Goal: Task Accomplishment & Management: Complete application form

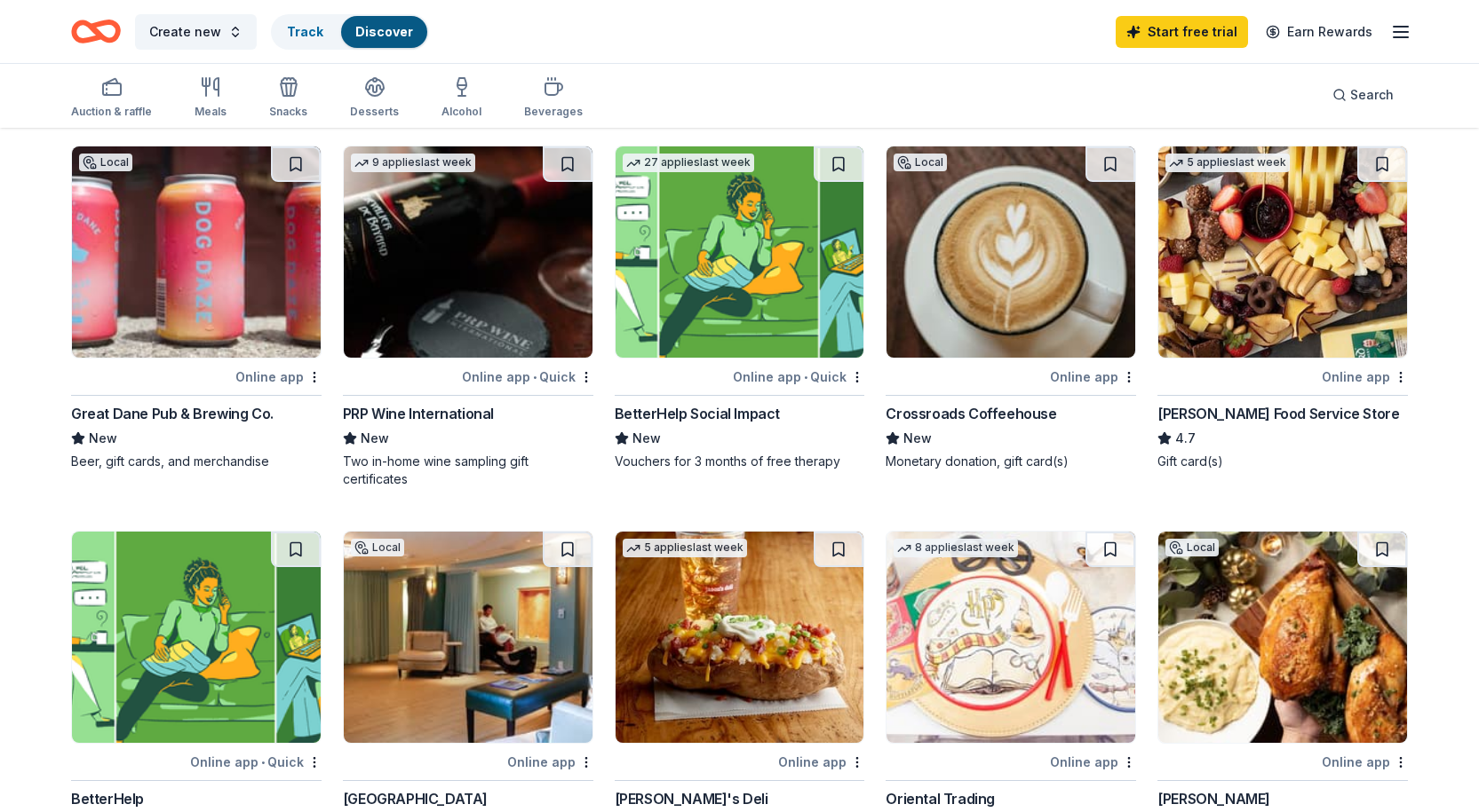
scroll to position [266, 0]
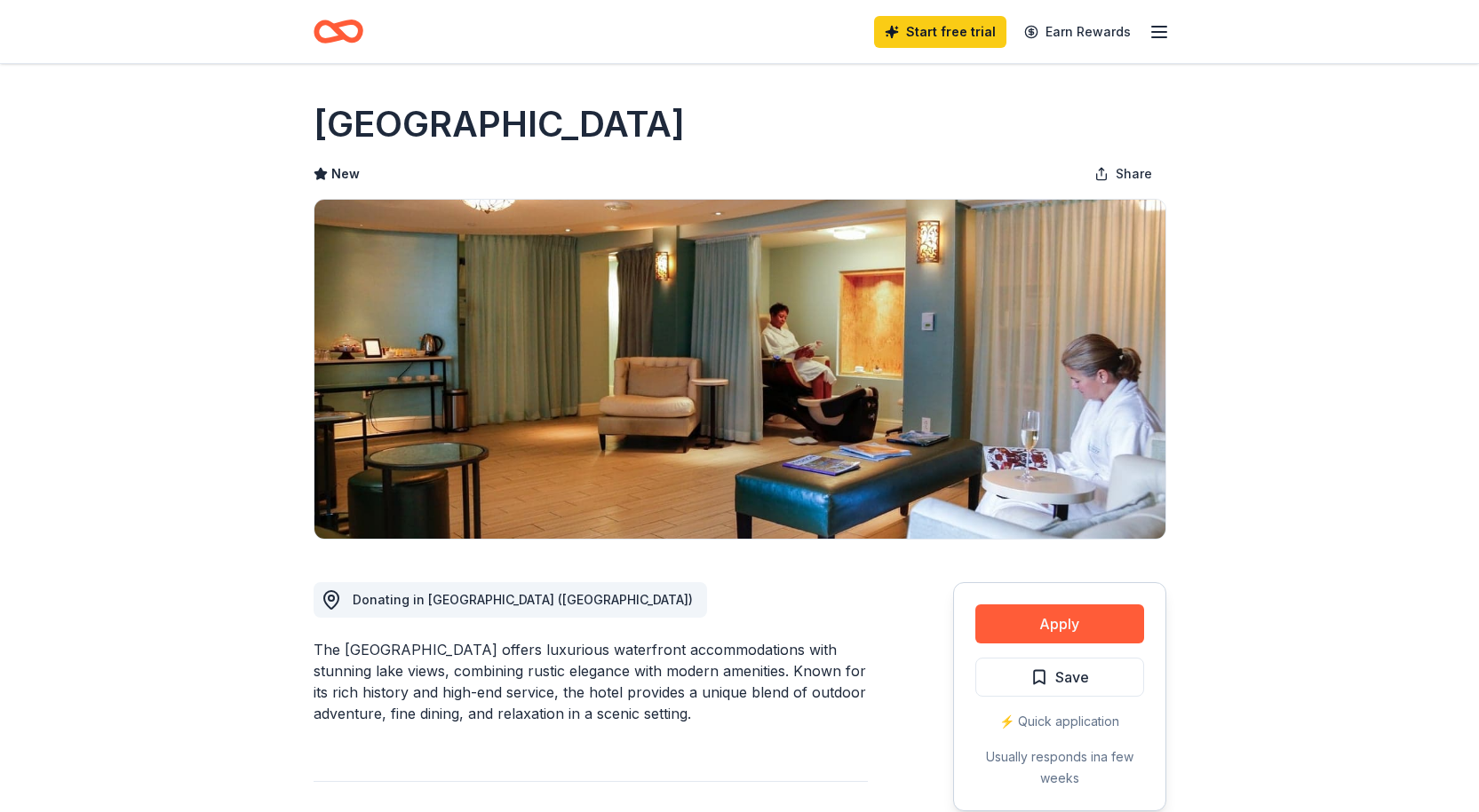
scroll to position [178, 0]
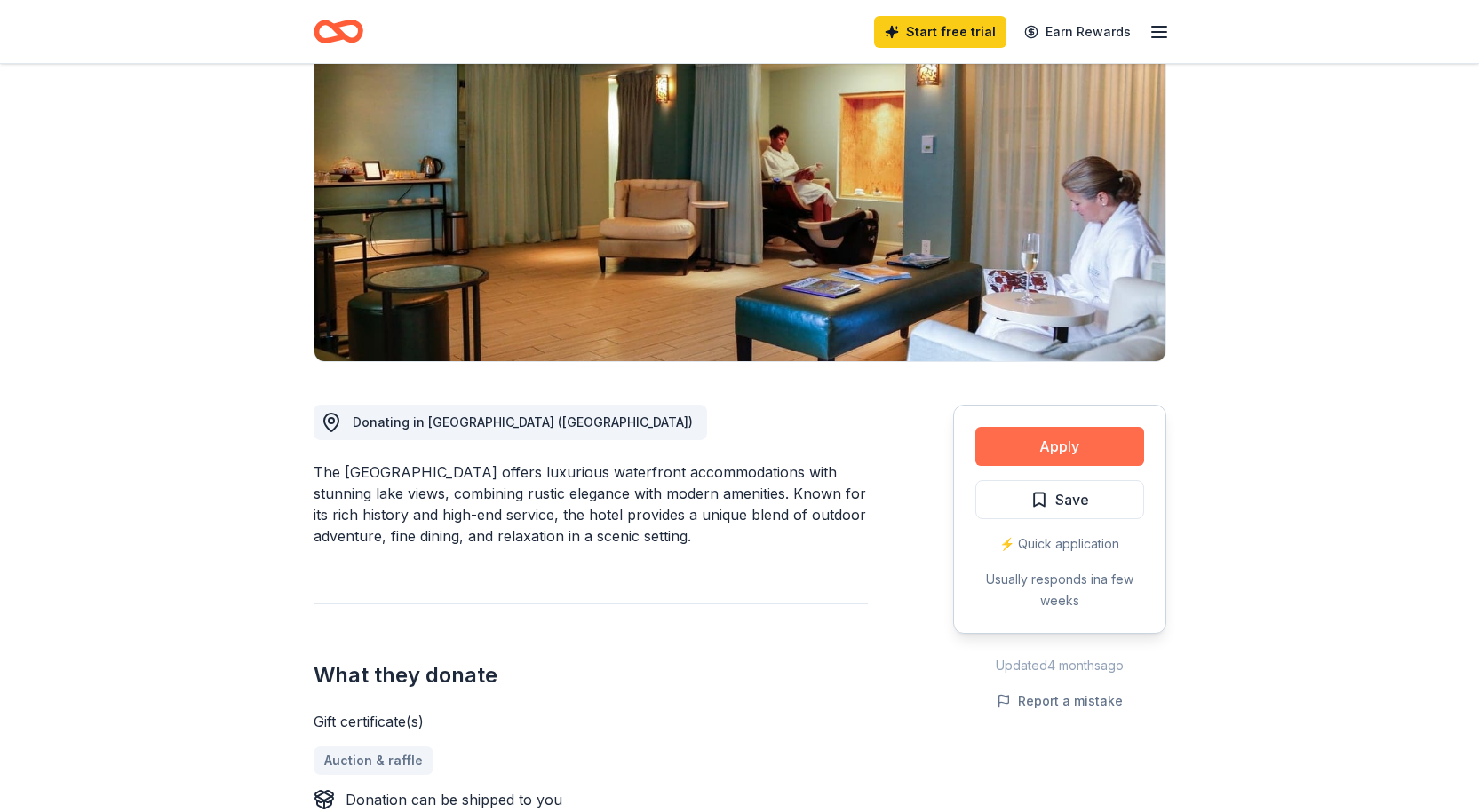
click at [1075, 441] on button "Apply" at bounding box center [1059, 446] width 168 height 39
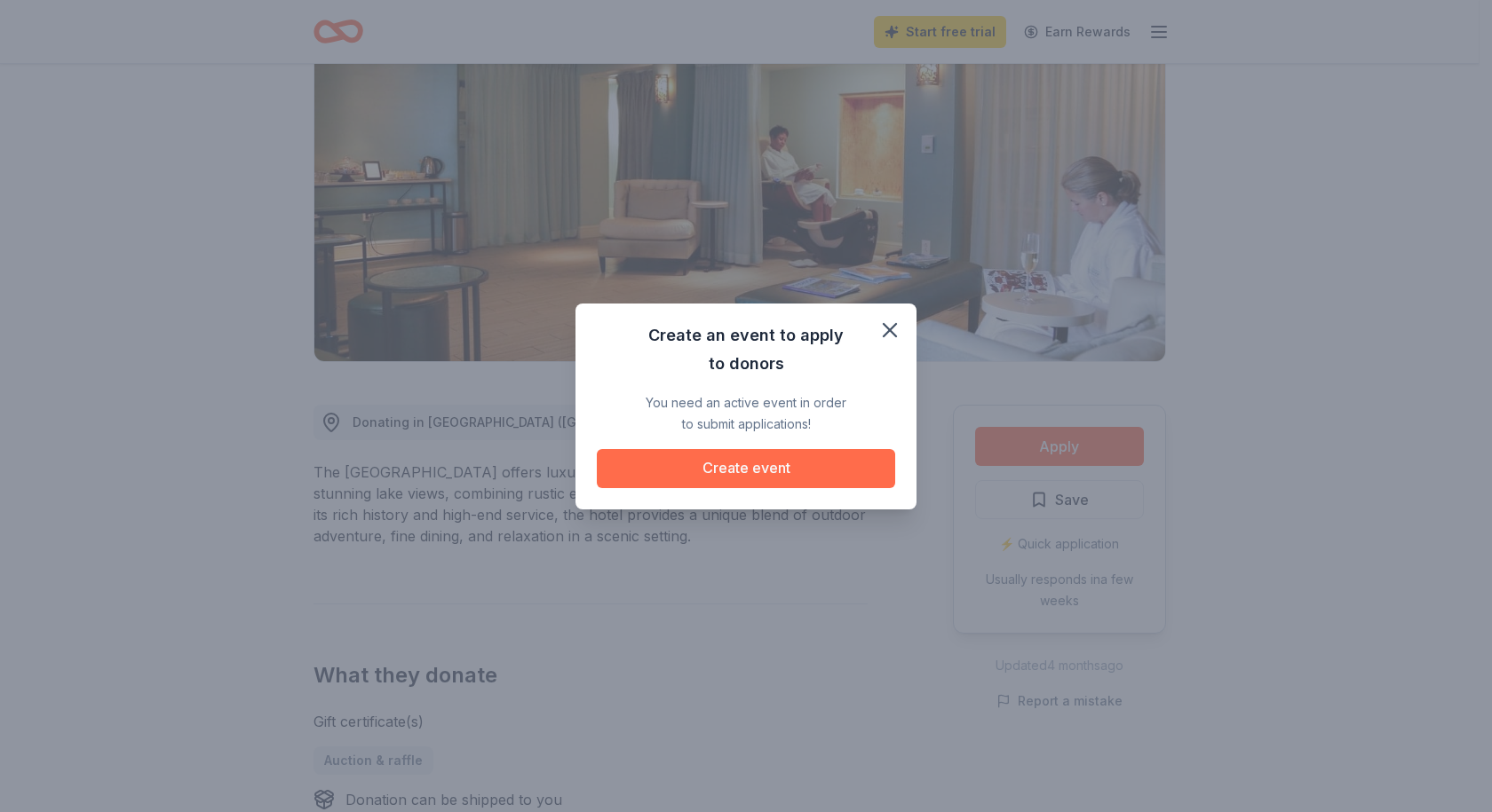
click at [735, 469] on button "Create event" at bounding box center [746, 469] width 298 height 39
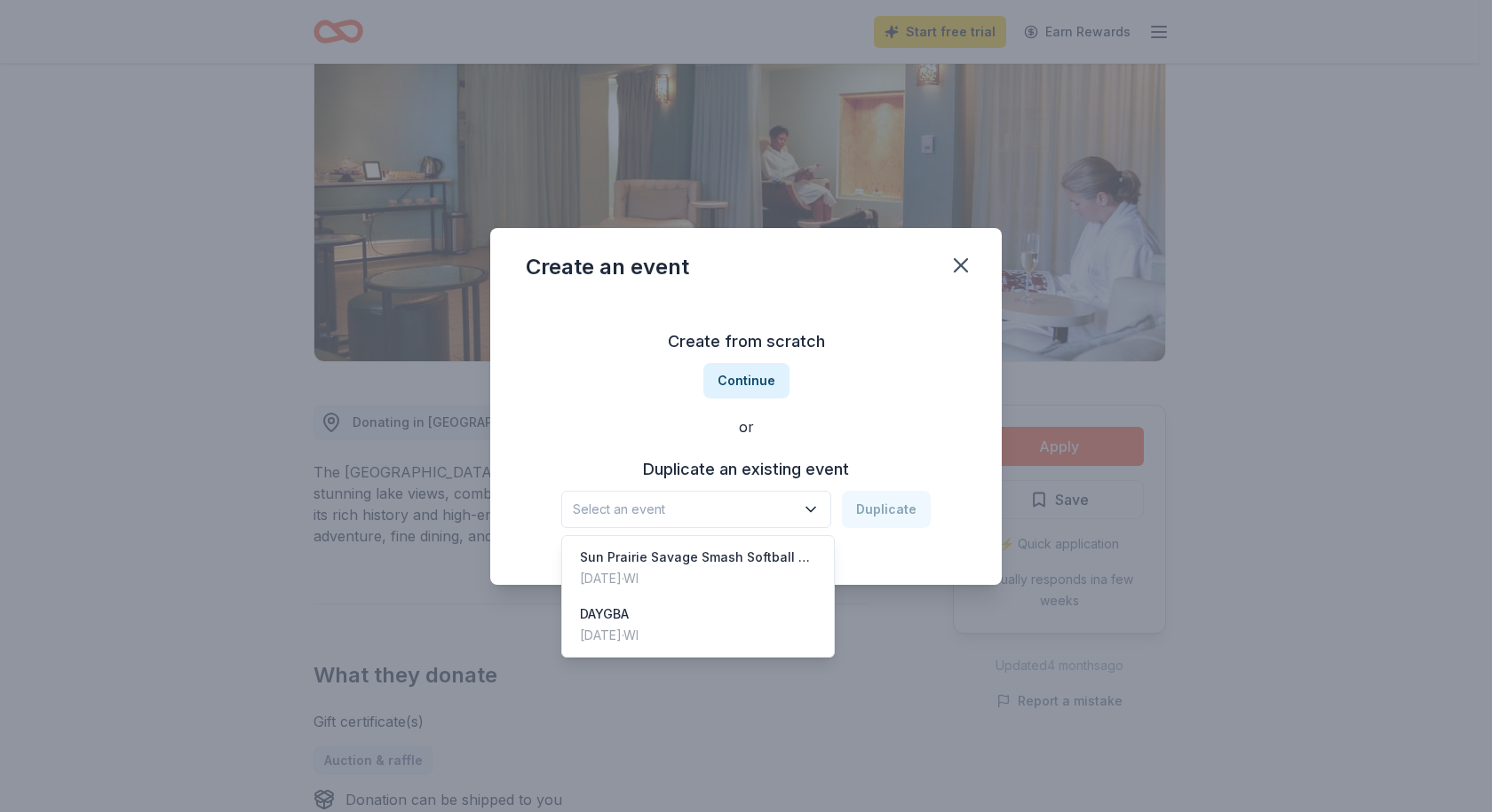
click at [812, 507] on icon "button" at bounding box center [810, 509] width 18 height 18
click at [616, 617] on div "DAYGBA" at bounding box center [609, 614] width 58 height 22
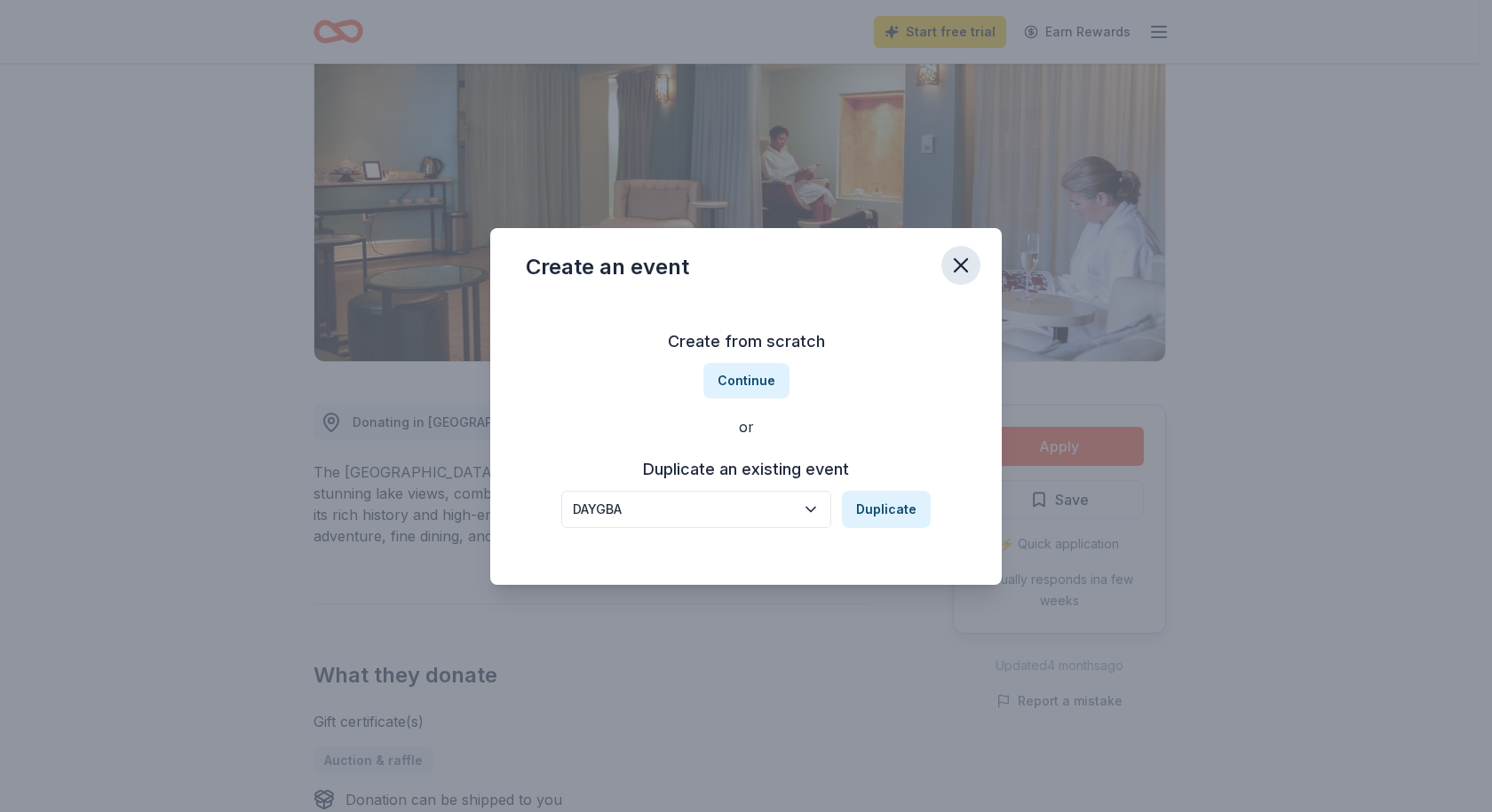
click at [959, 264] on icon "button" at bounding box center [960, 265] width 12 height 12
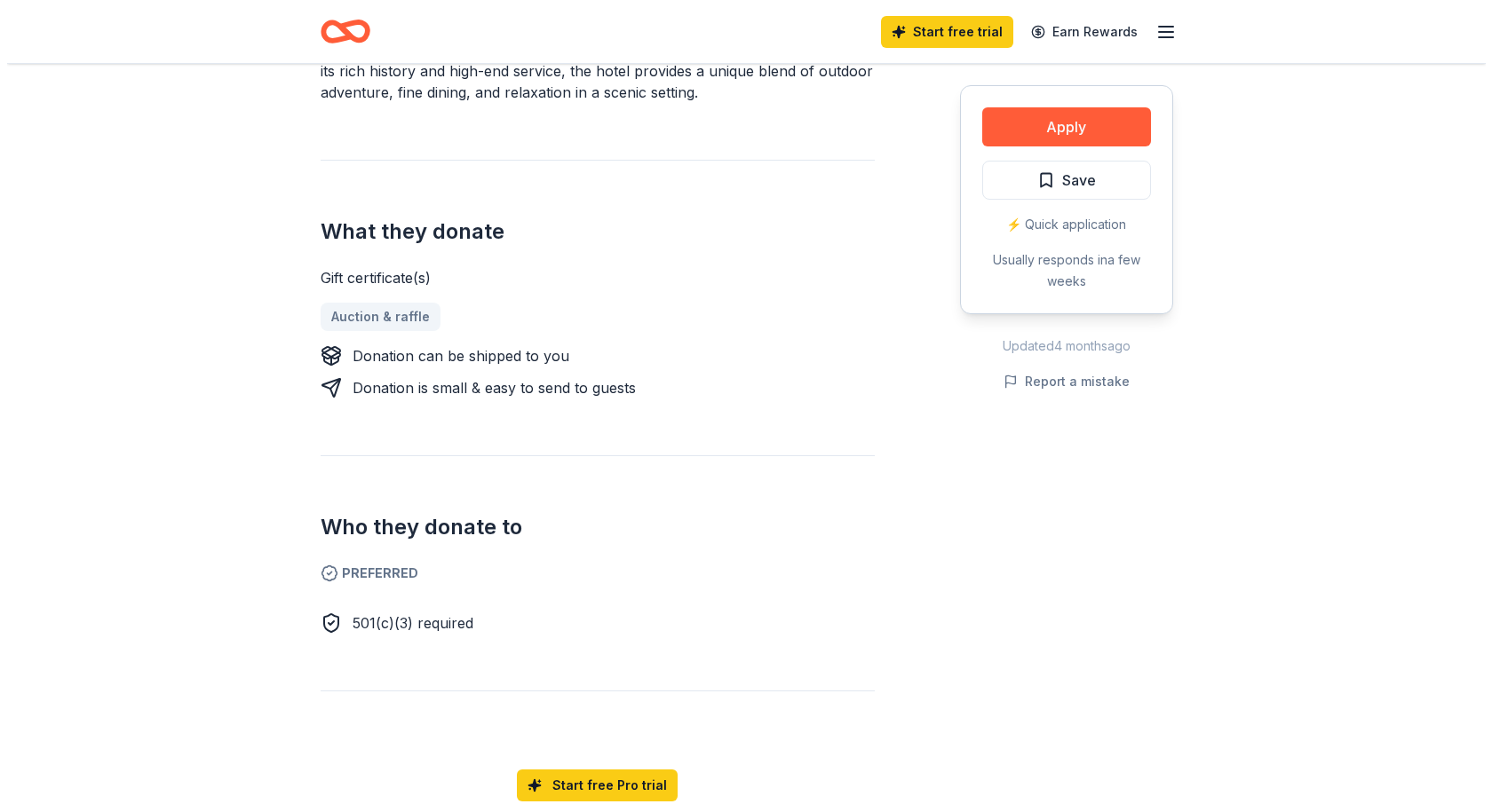
scroll to position [266, 0]
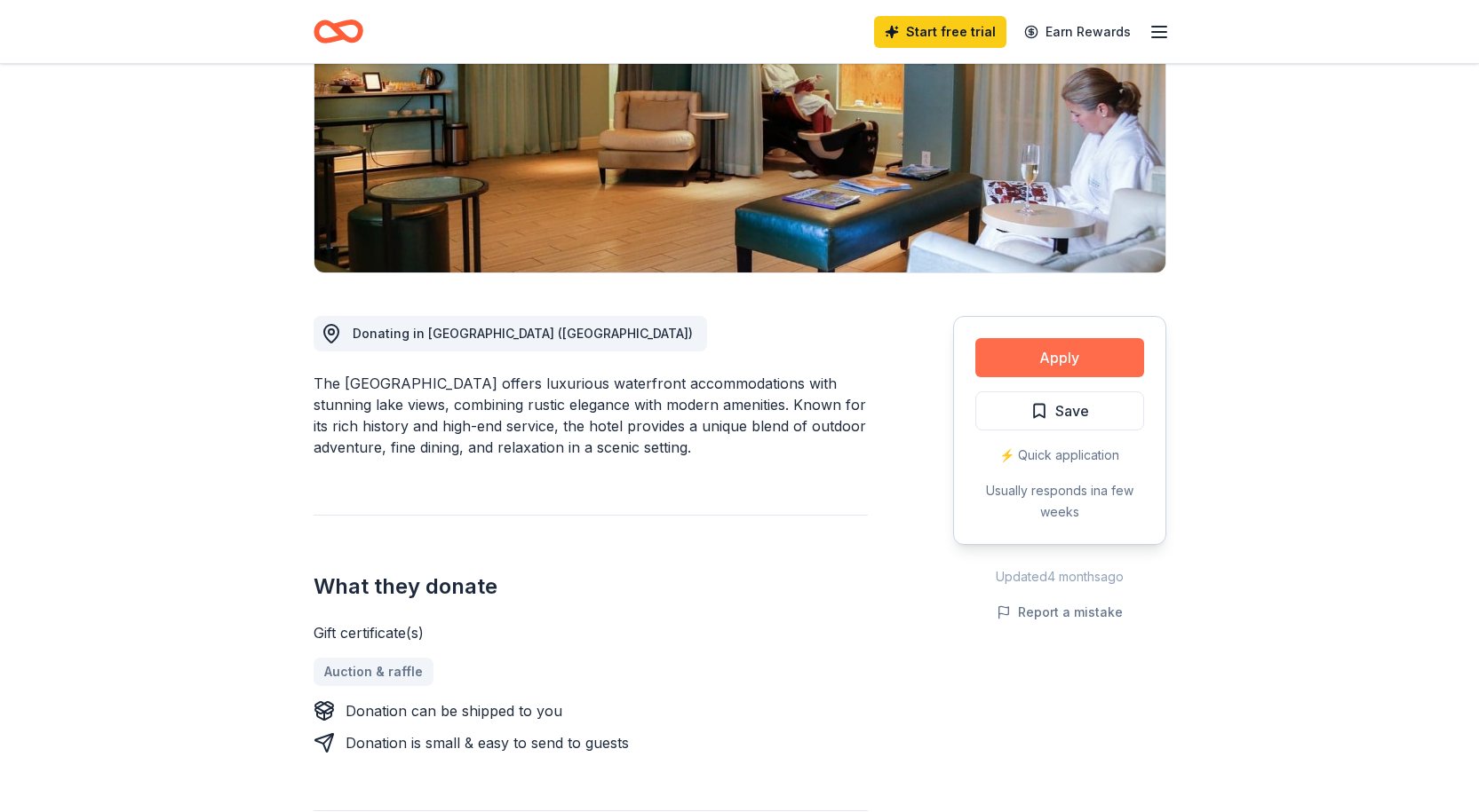
click at [1065, 358] on button "Apply" at bounding box center [1059, 358] width 168 height 39
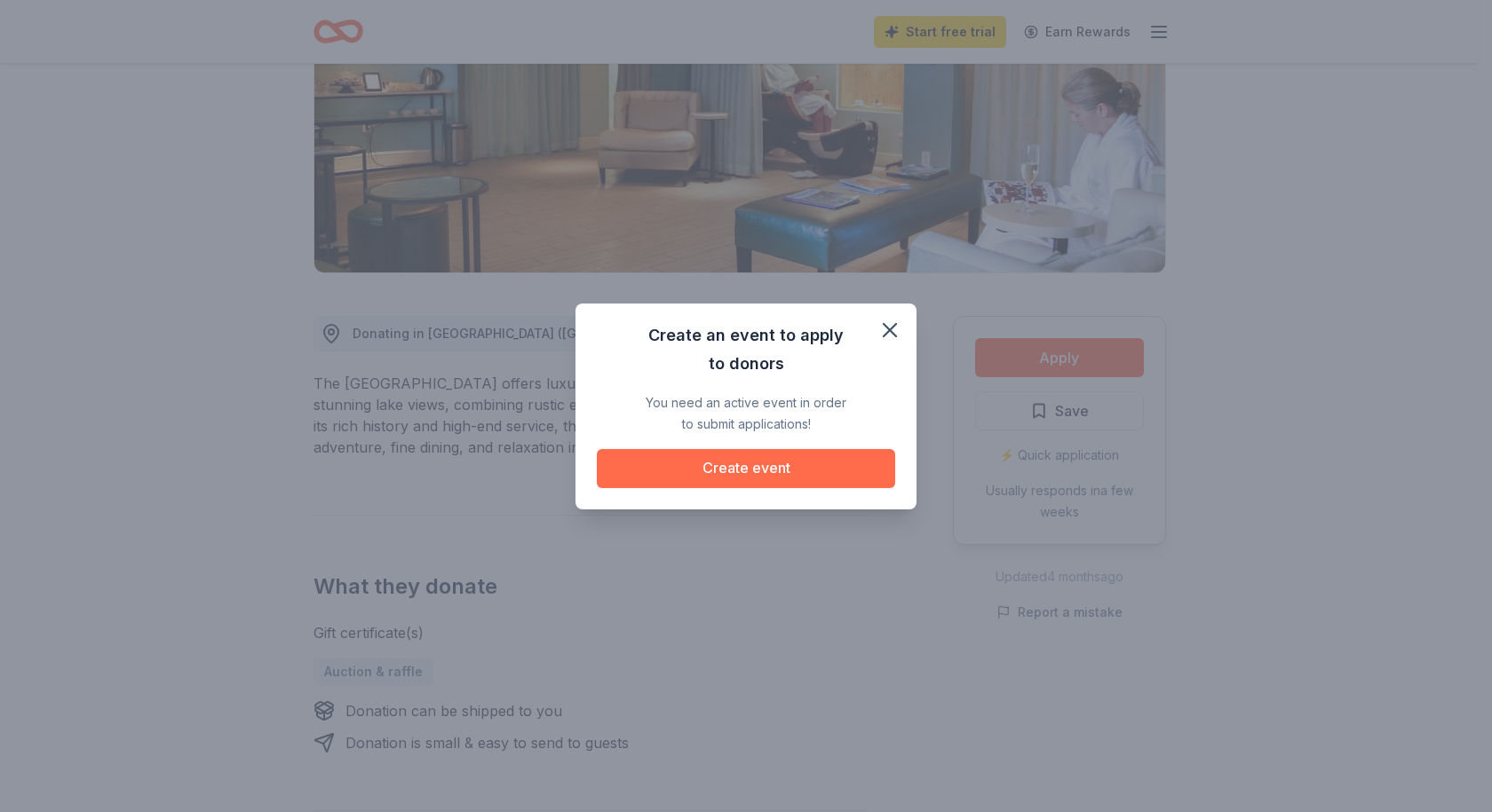
click at [772, 472] on button "Create event" at bounding box center [746, 469] width 298 height 39
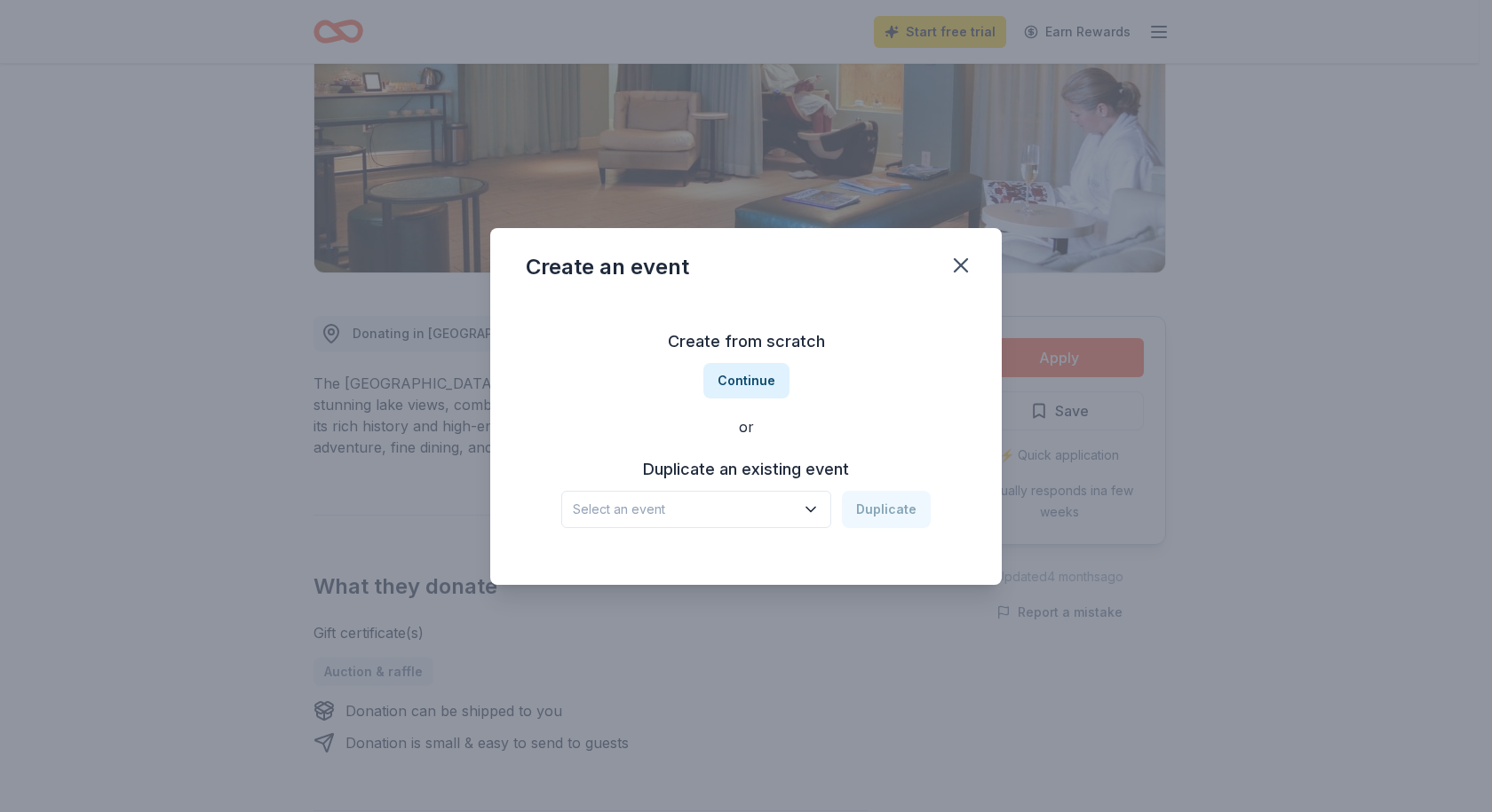
click at [814, 466] on h3 "Duplicate an existing event" at bounding box center [746, 470] width 369 height 28
click at [814, 506] on icon "button" at bounding box center [810, 509] width 18 height 18
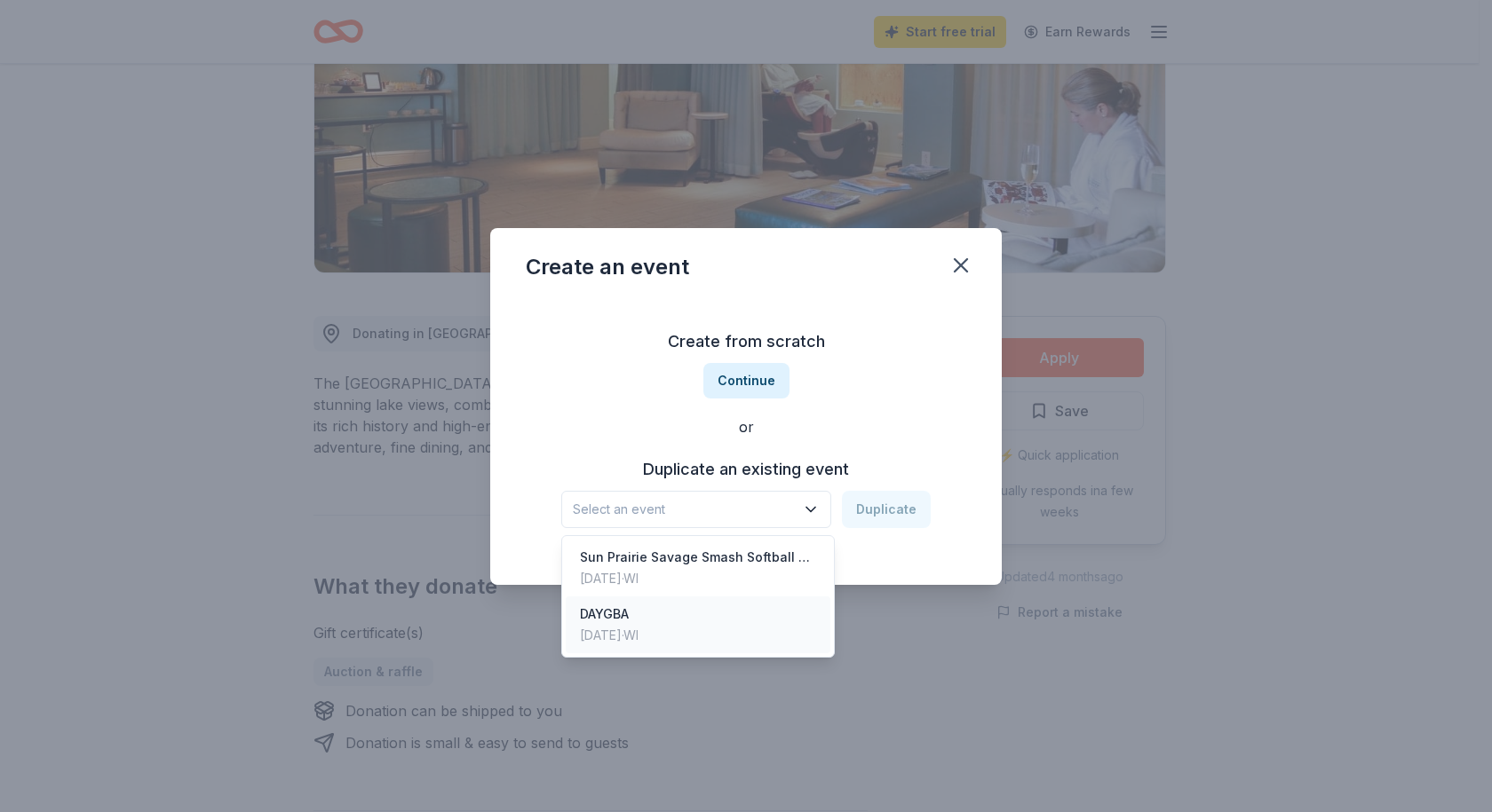
click at [594, 612] on div "DAYGBA" at bounding box center [609, 614] width 58 height 22
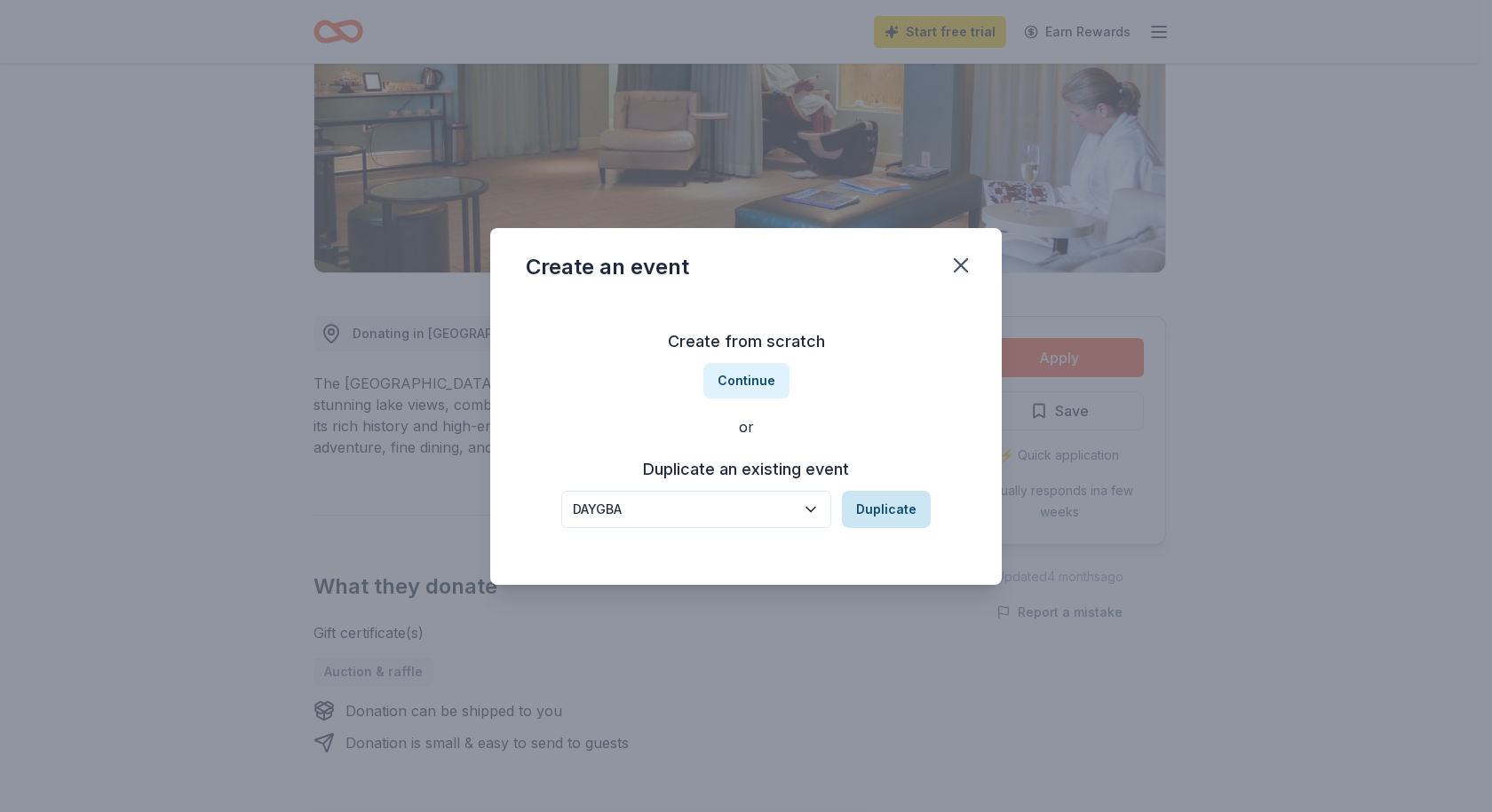
click at [903, 505] on button "Duplicate" at bounding box center [886, 509] width 88 height 38
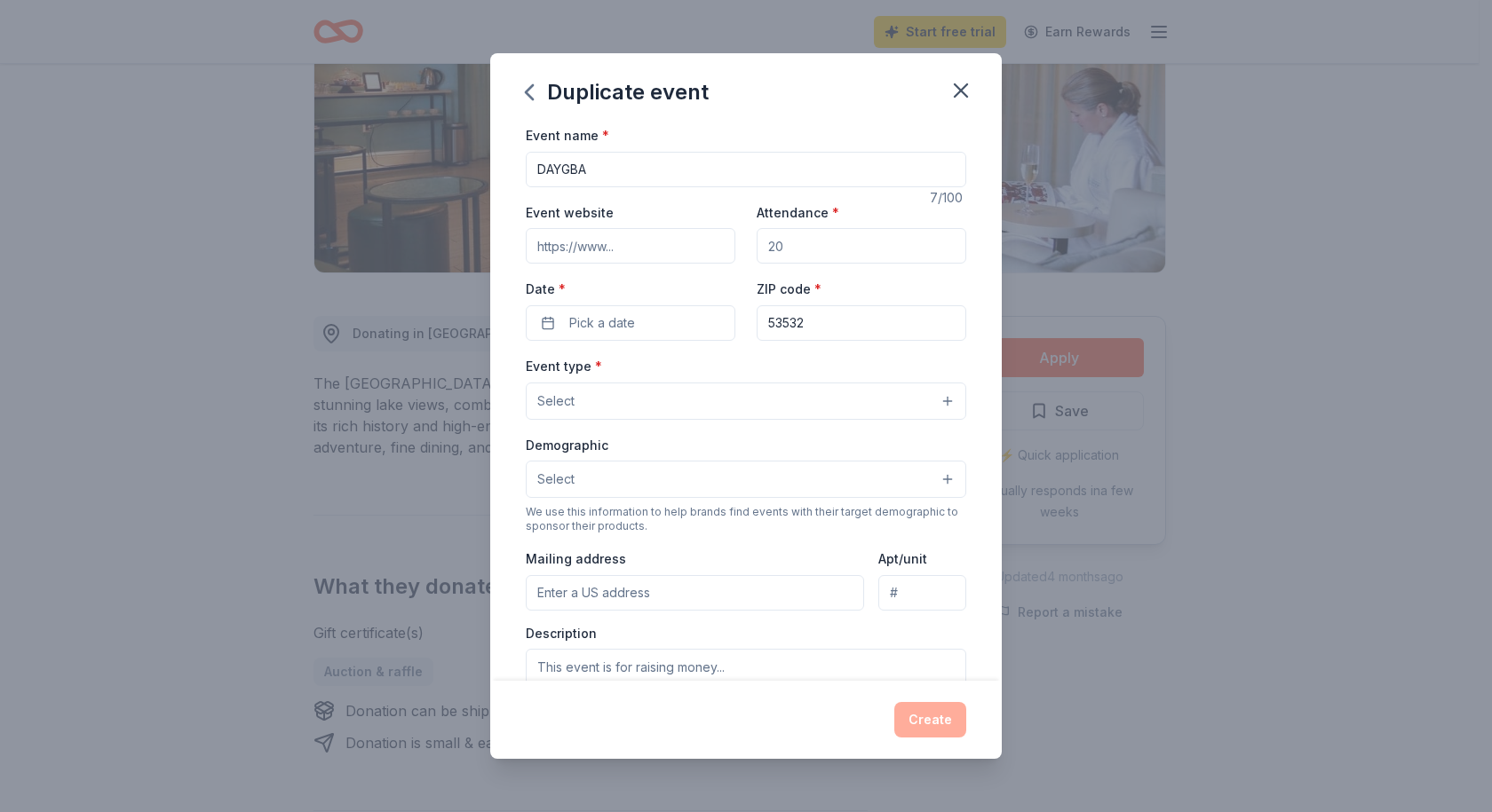
drag, startPoint x: 801, startPoint y: 243, endPoint x: 730, endPoint y: 248, distance: 71.2
click at [730, 246] on div "Event website Attendance * Date * Pick a date ZIP code * 53532" at bounding box center [746, 271] width 440 height 139
type input "500"
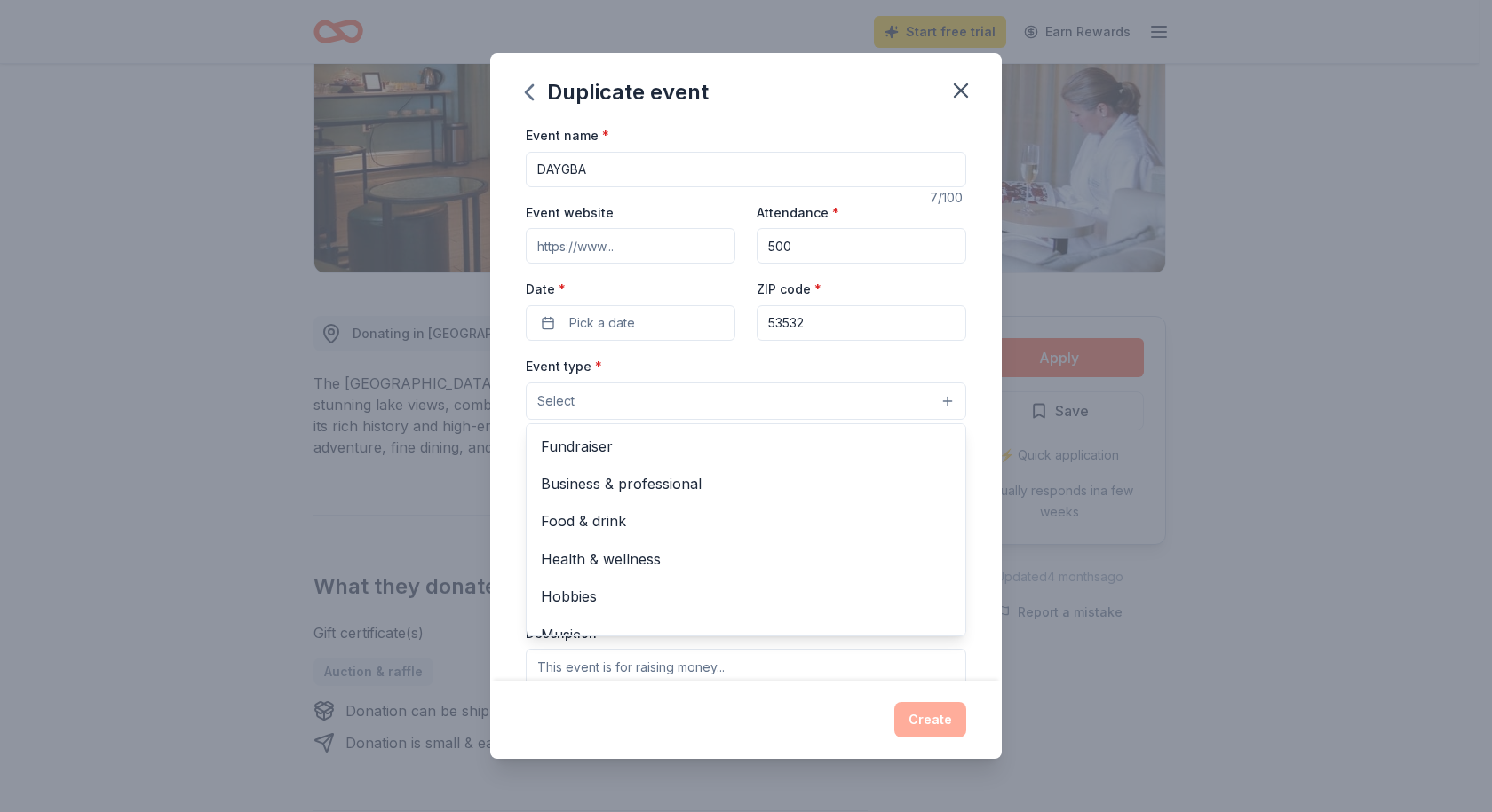
click at [585, 398] on button "Select" at bounding box center [746, 401] width 440 height 38
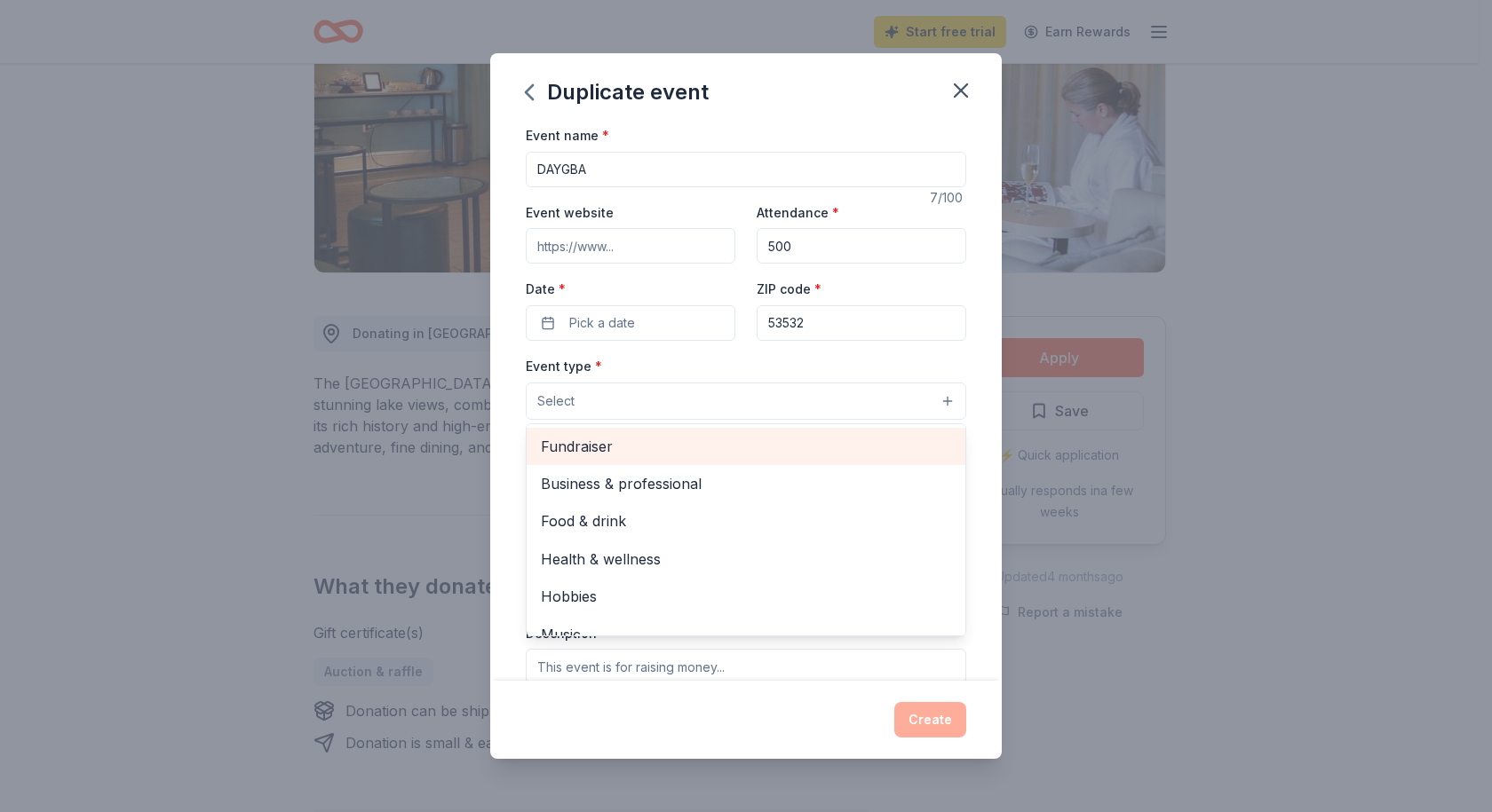
click at [600, 448] on span "Fundraiser" at bounding box center [746, 446] width 410 height 23
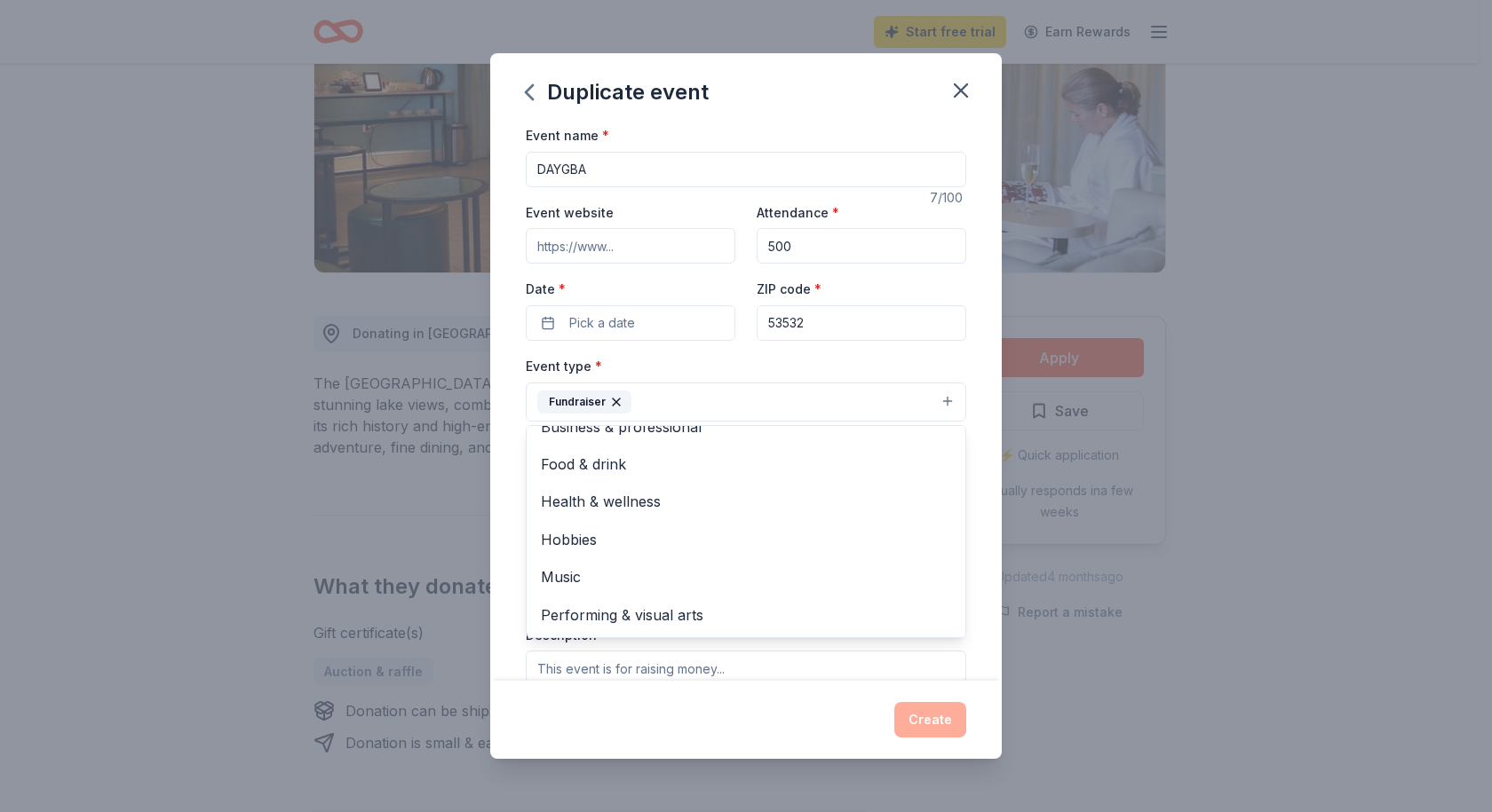
scroll to position [88, 0]
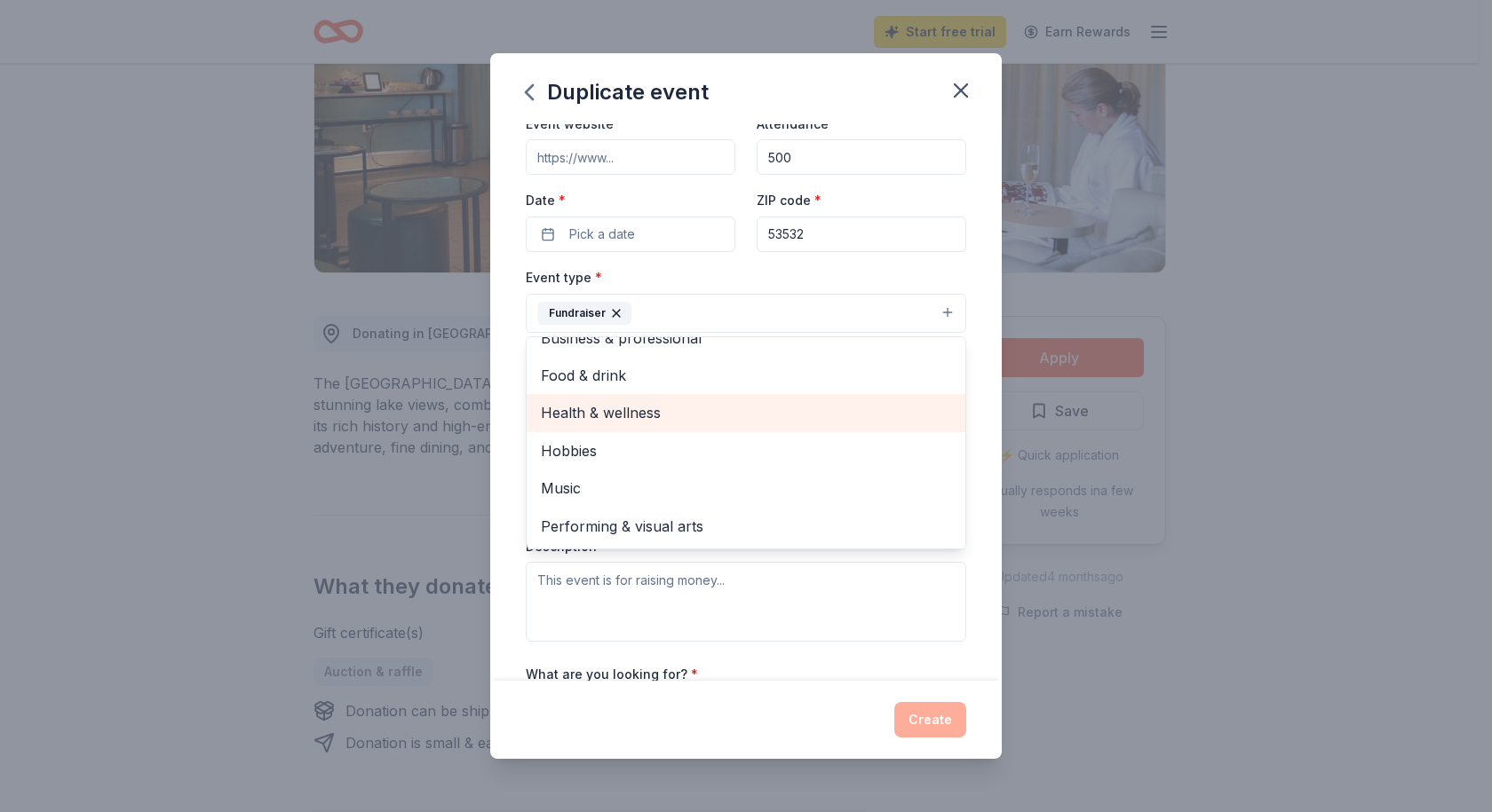
click at [627, 414] on span "Health & wellness" at bounding box center [746, 413] width 410 height 23
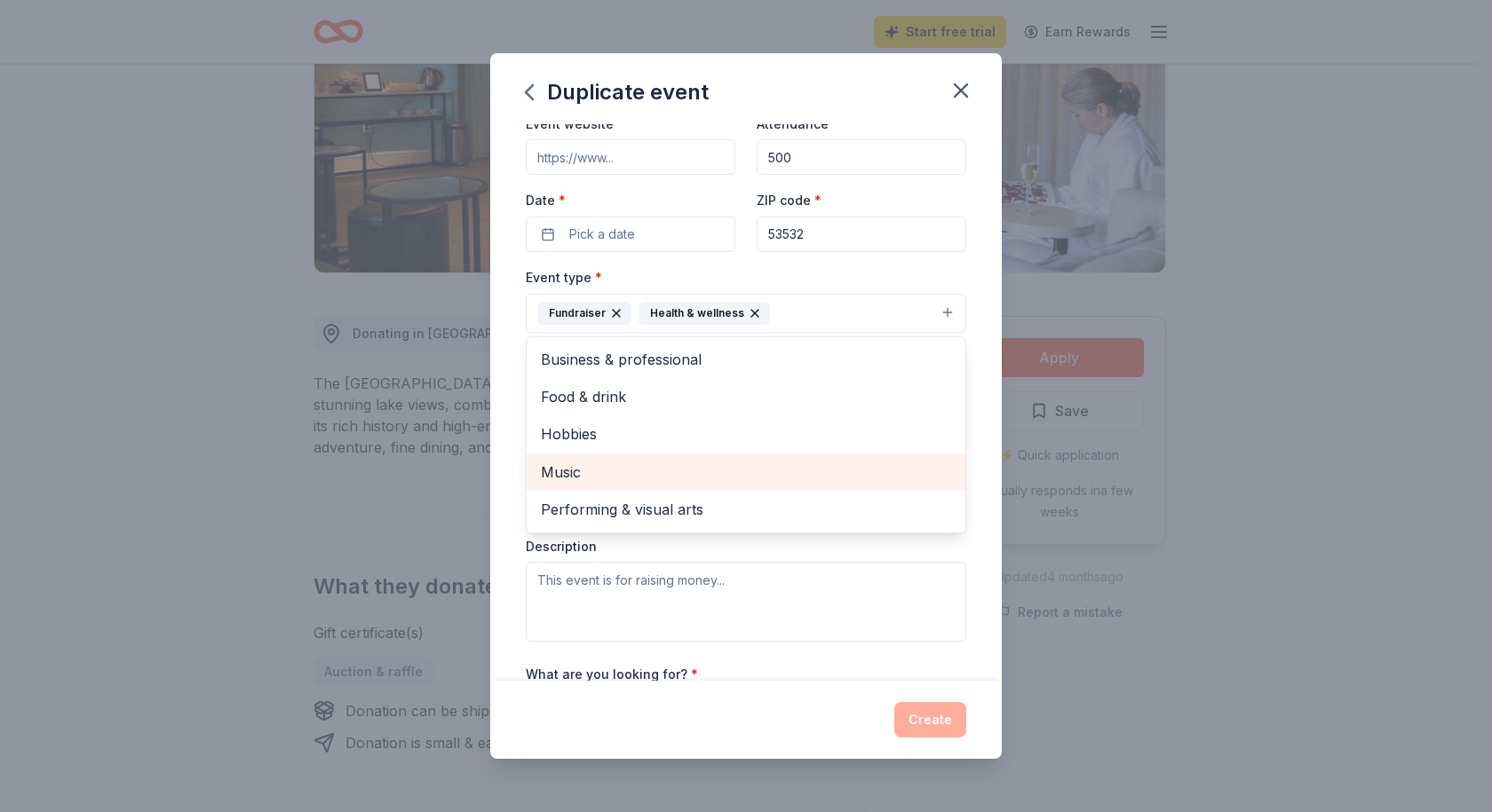
scroll to position [266, 0]
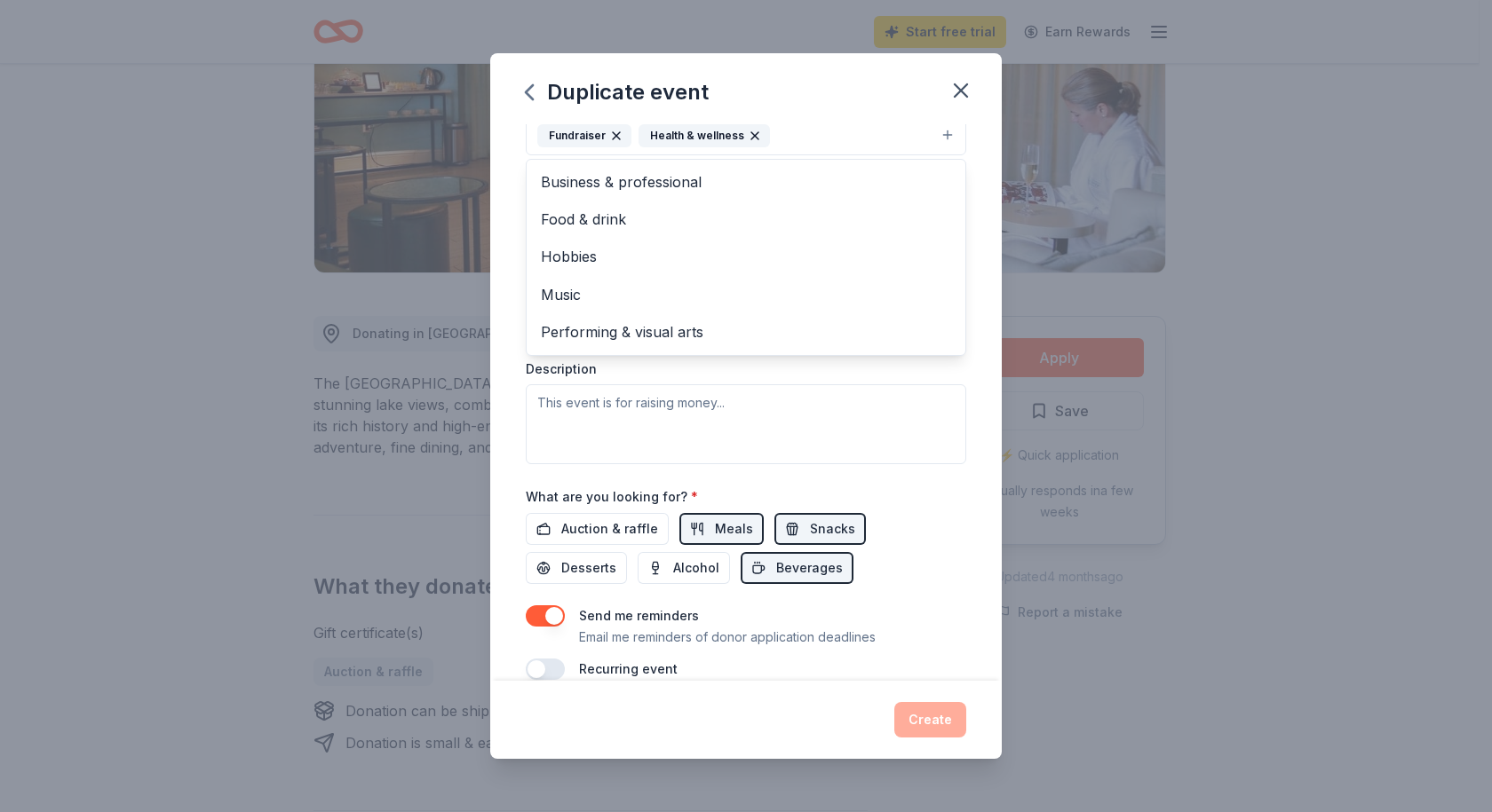
click at [665, 404] on div "Event type * Fundraiser Health & wellness Business & professional Food & drink …" at bounding box center [746, 276] width 440 height 376
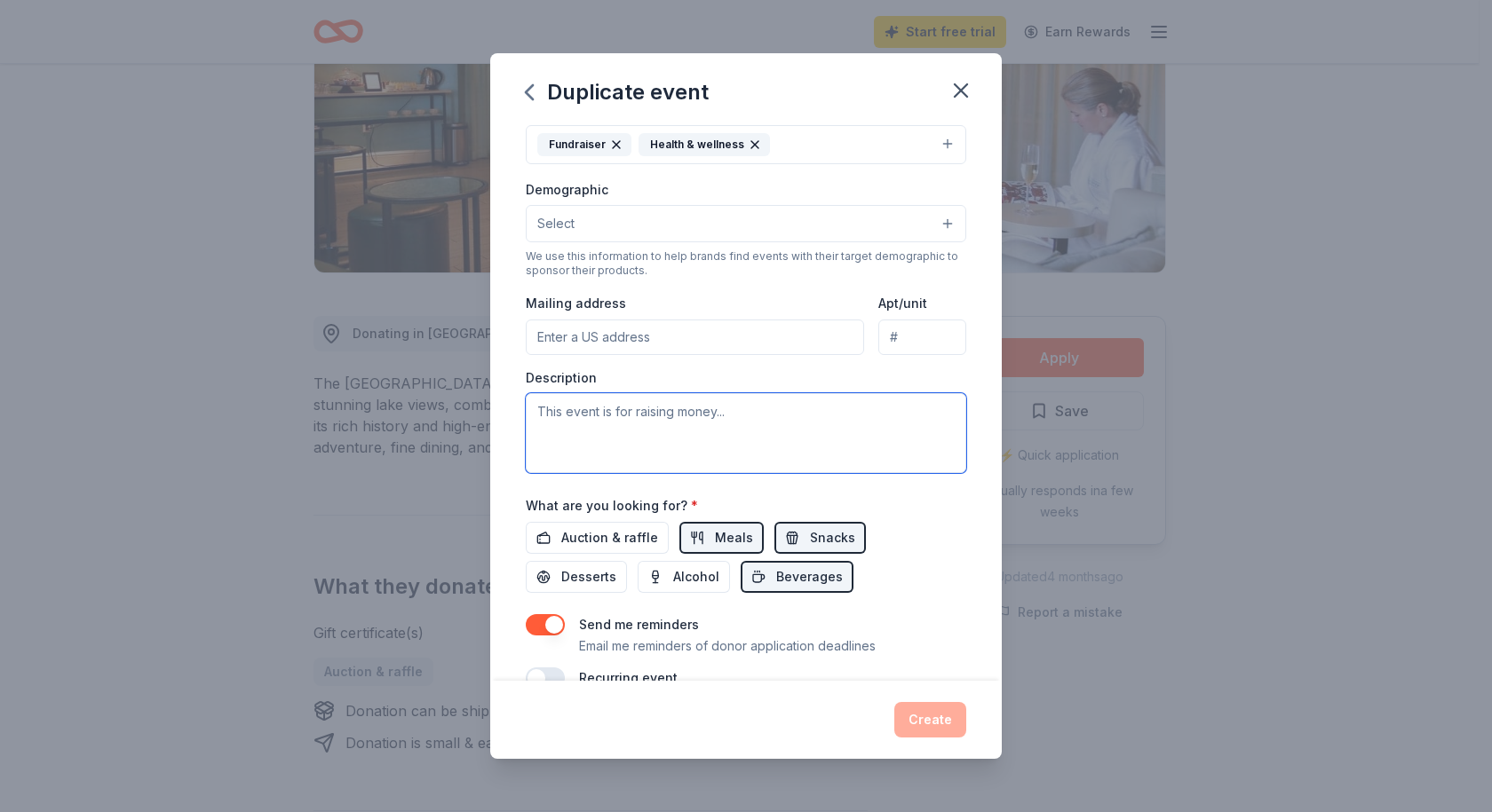
click at [660, 417] on textarea at bounding box center [746, 432] width 440 height 80
click at [573, 538] on span "Auction & raffle" at bounding box center [609, 538] width 97 height 22
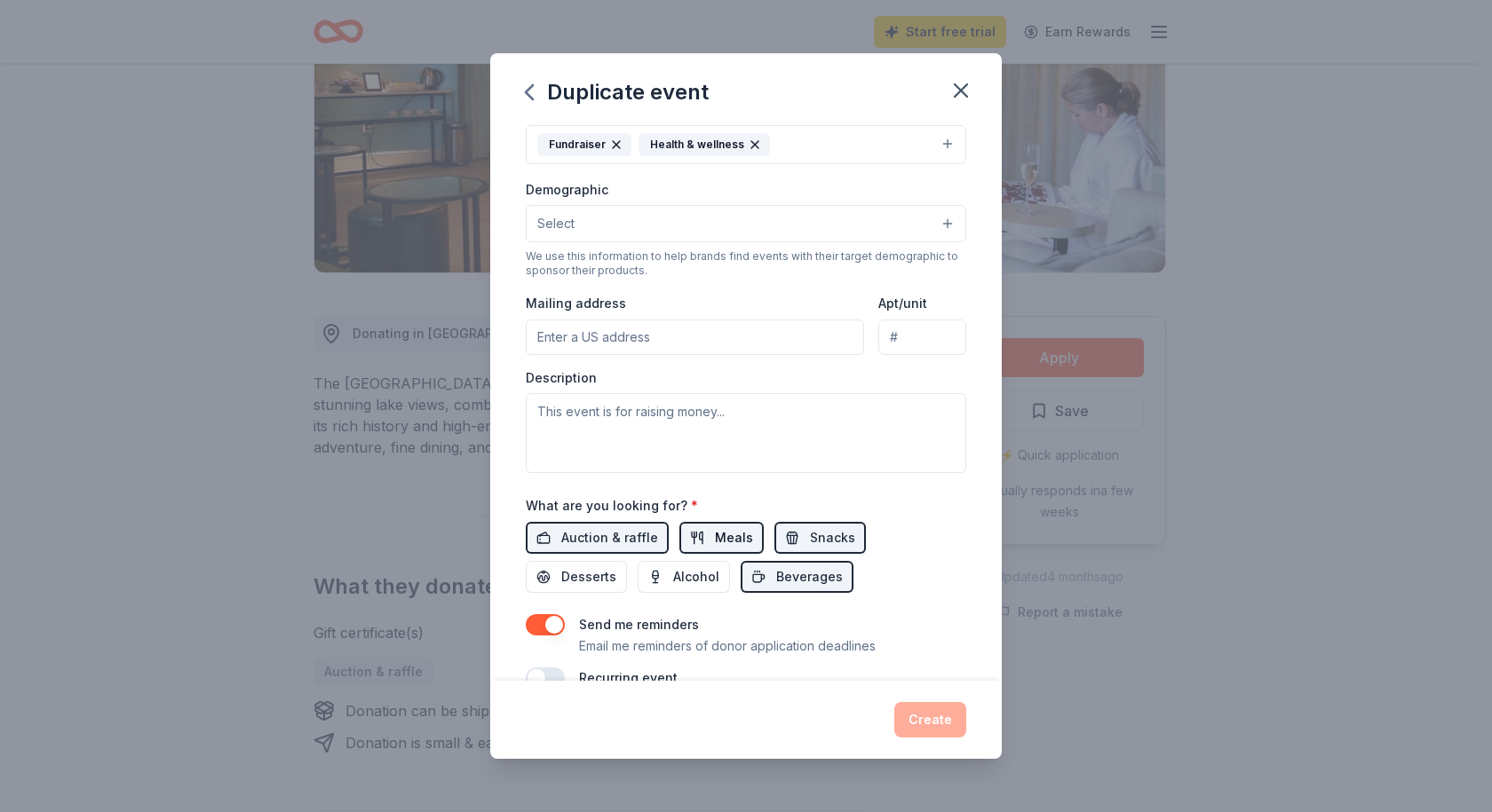
click at [715, 537] on span "Meals" at bounding box center [733, 538] width 39 height 22
click at [795, 535] on button "Snacks" at bounding box center [820, 538] width 91 height 32
click at [793, 581] on span "Beverages" at bounding box center [809, 577] width 67 height 22
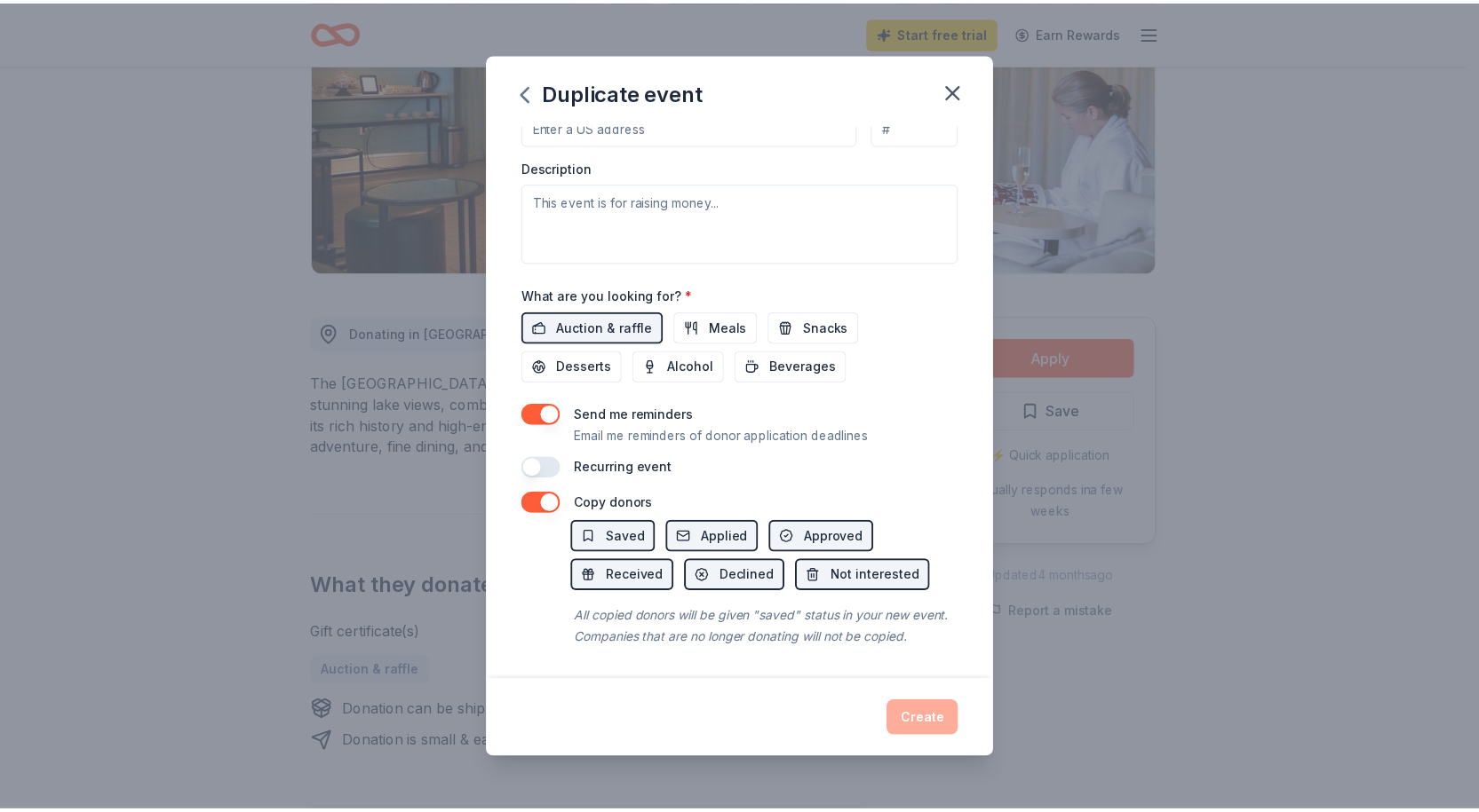
scroll to position [223, 0]
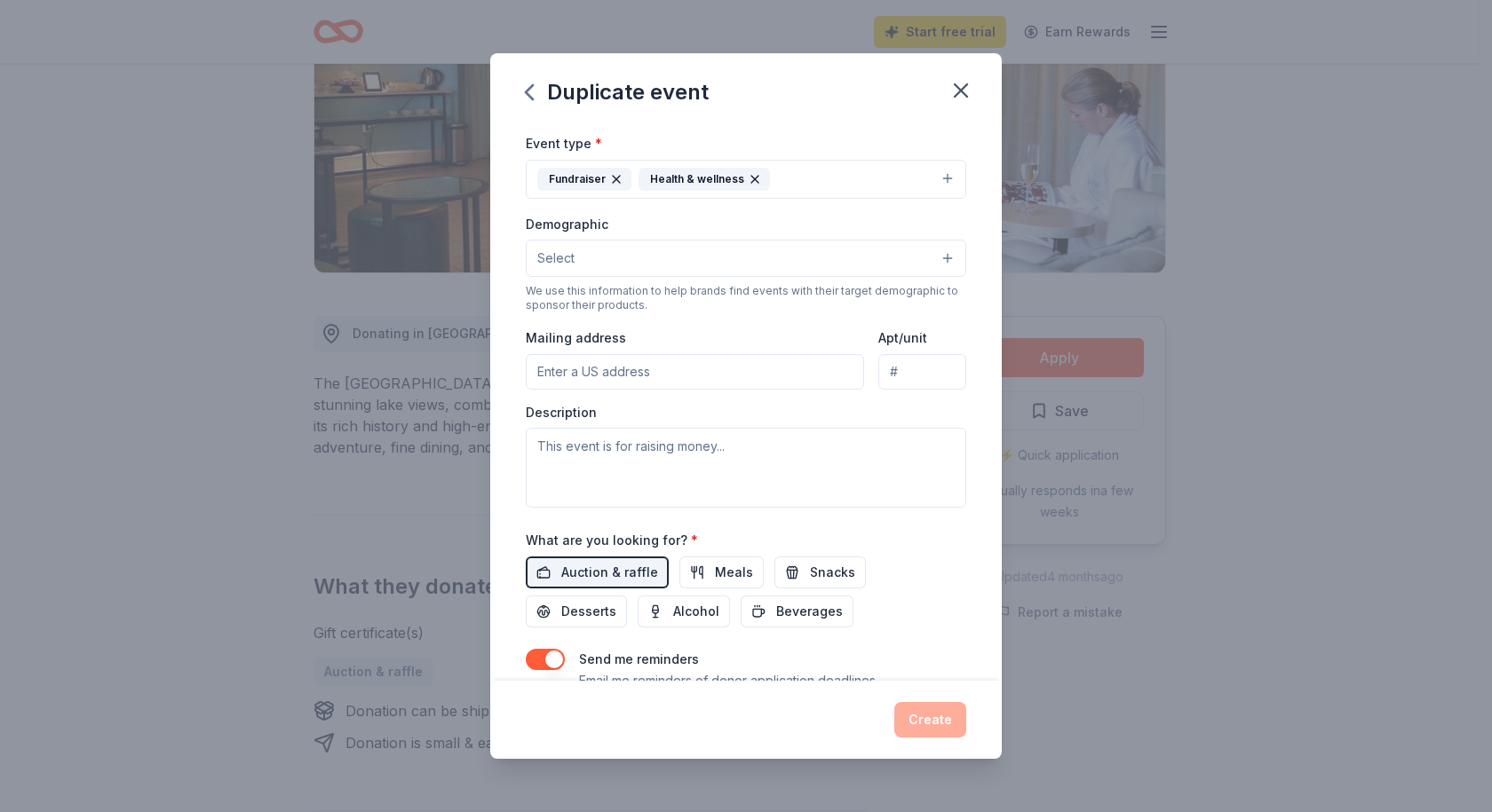
click at [617, 367] on input "Mailing address" at bounding box center [695, 372] width 338 height 36
type input "[STREET_ADDRESS]"
click at [654, 458] on textarea at bounding box center [746, 467] width 440 height 80
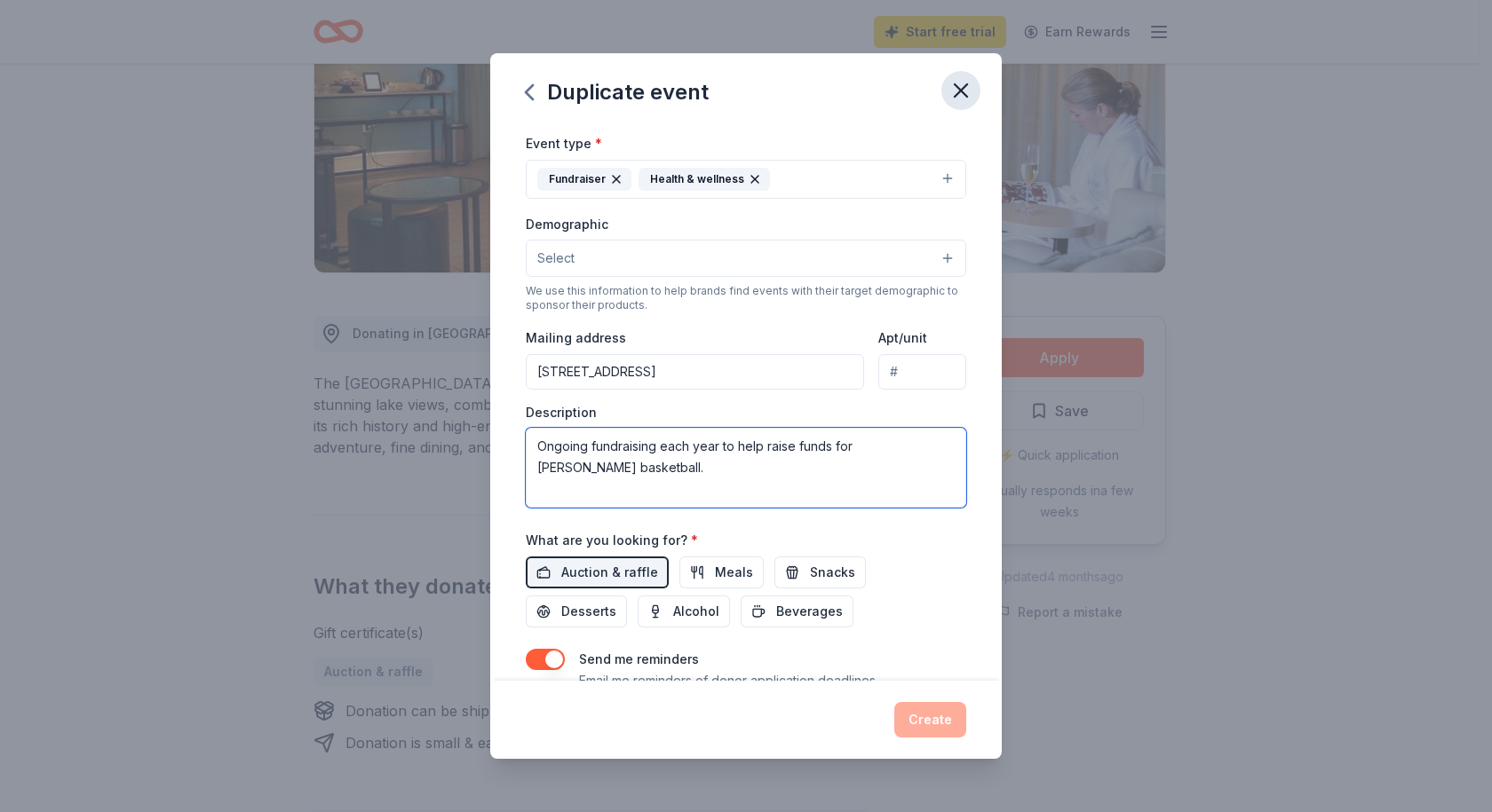
type textarea "Ongoing fundraising each year to help raise funds for [PERSON_NAME] basketball."
click at [959, 93] on icon "button" at bounding box center [960, 90] width 12 height 12
